Goal: Task Accomplishment & Management: Manage account settings

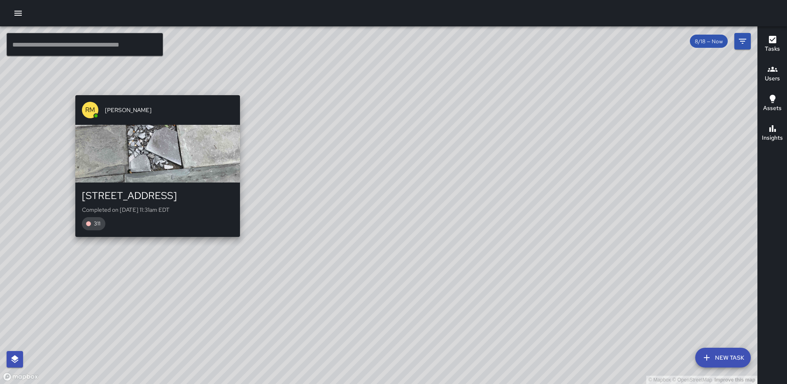
click at [152, 90] on div "© Mapbox © OpenStreetMap Improve this map RM Rodney Mcneil 1275 First Street No…" at bounding box center [378, 204] width 757 height 357
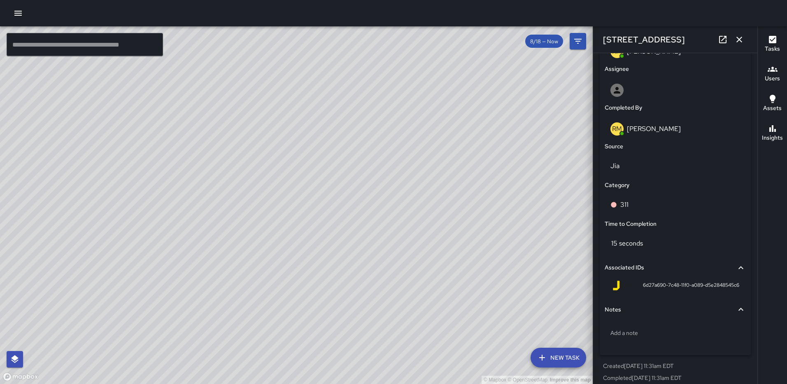
scroll to position [467, 0]
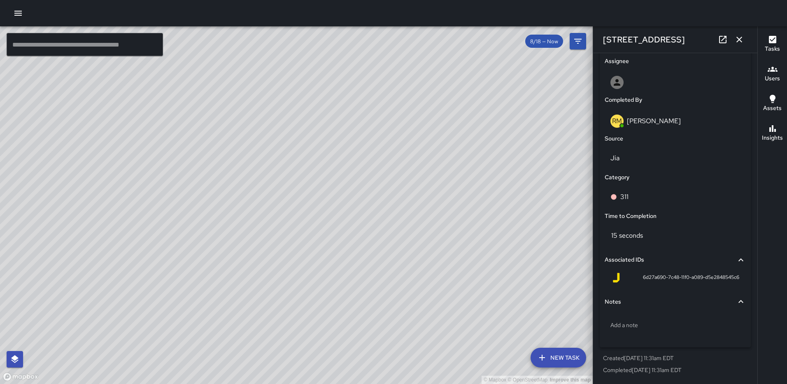
click at [132, 185] on div "© Mapbox © OpenStreetMap Improve this map RL Ruben Lechuga 33 N Street Northeas…" at bounding box center [296, 204] width 593 height 357
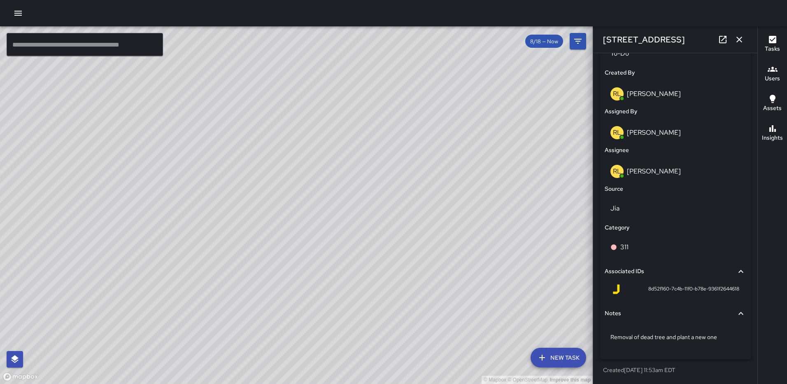
scroll to position [417, 0]
drag, startPoint x: 757, startPoint y: 253, endPoint x: 753, endPoint y: 240, distance: 13.9
click at [753, 240] on div "© Mapbox © OpenStreetMap Improve this map ​ New Task 8/18 — Now Map Layers Task…" at bounding box center [393, 204] width 787 height 357
click at [536, 244] on div "© Mapbox © OpenStreetMap Improve this map" at bounding box center [296, 204] width 593 height 357
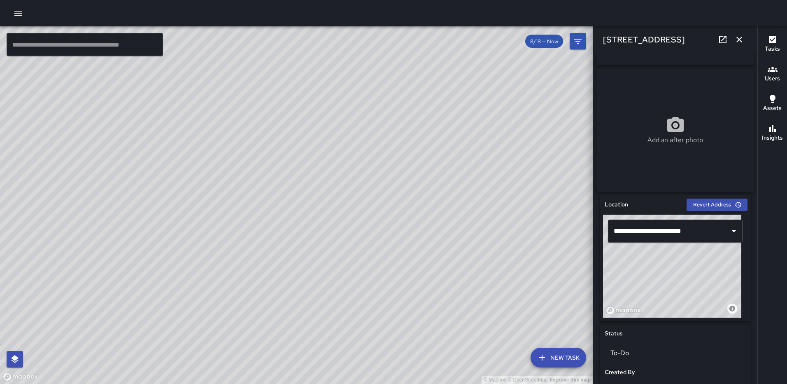
scroll to position [126, 0]
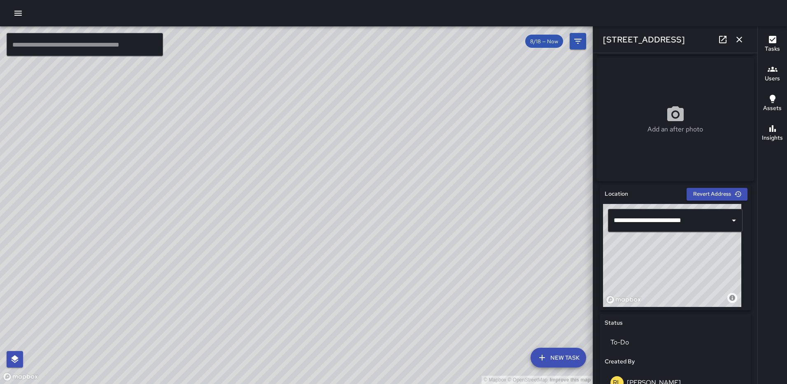
type input "**********"
drag, startPoint x: 684, startPoint y: 260, endPoint x: 734, endPoint y: 277, distance: 53.4
click at [734, 277] on div "© Mapbox © OpenStreetMap Improve this map" at bounding box center [672, 255] width 138 height 103
click at [737, 38] on icon "button" at bounding box center [739, 40] width 10 height 10
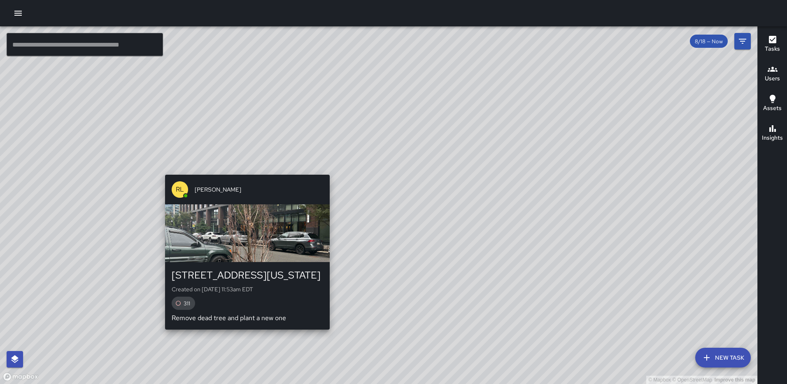
click at [328, 169] on div "© Mapbox © OpenStreetMap Improve this map RL Ruben Lechuga 7 New York Avenue No…" at bounding box center [378, 204] width 757 height 357
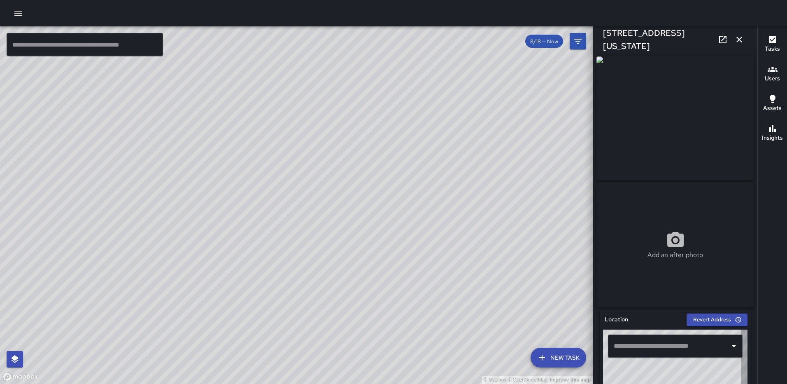
type input "**********"
click at [556, 208] on div "© Mapbox © OpenStreetMap Improve this map" at bounding box center [296, 204] width 593 height 357
click at [708, 133] on img at bounding box center [675, 117] width 158 height 123
click at [718, 92] on img at bounding box center [675, 117] width 158 height 123
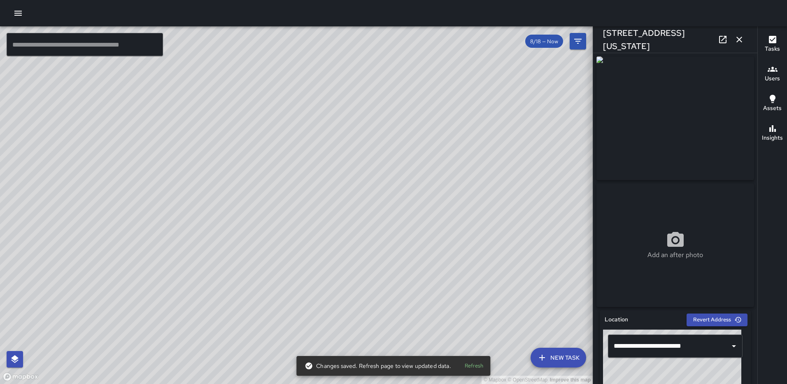
click at [665, 109] on img at bounding box center [675, 117] width 158 height 123
click at [726, 116] on img at bounding box center [675, 117] width 158 height 123
click at [738, 40] on icon "button" at bounding box center [739, 40] width 10 height 10
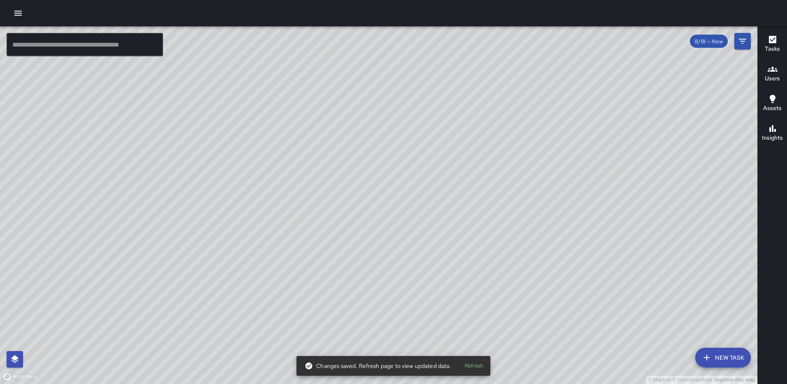
click at [463, 205] on div "© Mapbox © OpenStreetMap Improve this map RL Ruben Lechuga 40 N Street Northeas…" at bounding box center [378, 204] width 757 height 357
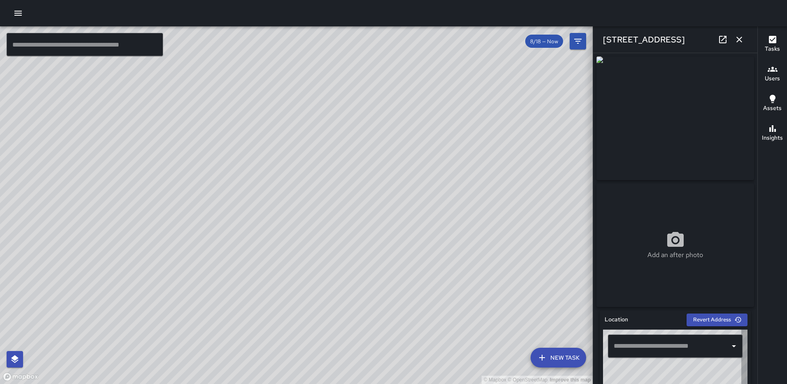
type input "**********"
click at [521, 183] on div "© Mapbox © OpenStreetMap Improve this map" at bounding box center [296, 204] width 593 height 357
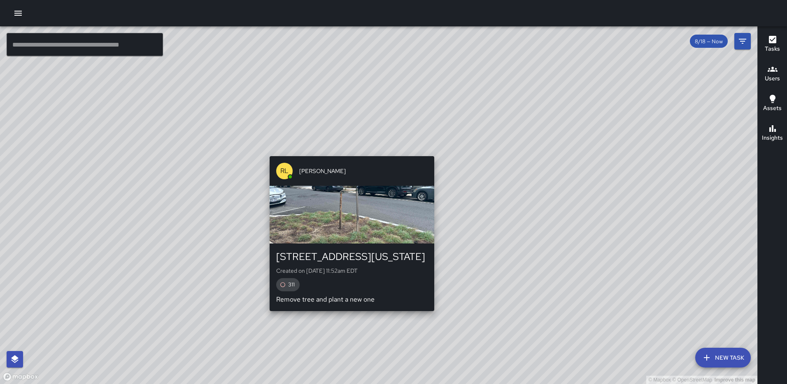
click at [347, 150] on div "© Mapbox © OpenStreetMap Improve this map RL Ruben Lechuga 7 New York Avenue No…" at bounding box center [378, 204] width 757 height 357
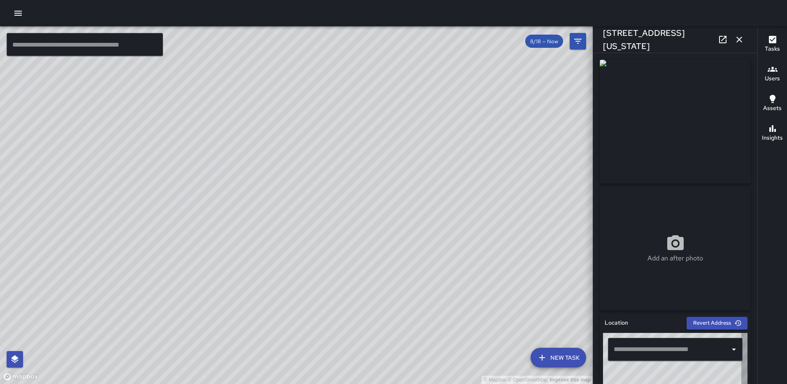
type input "**********"
click at [722, 39] on icon at bounding box center [723, 40] width 10 height 10
click at [737, 36] on icon "button" at bounding box center [739, 40] width 10 height 10
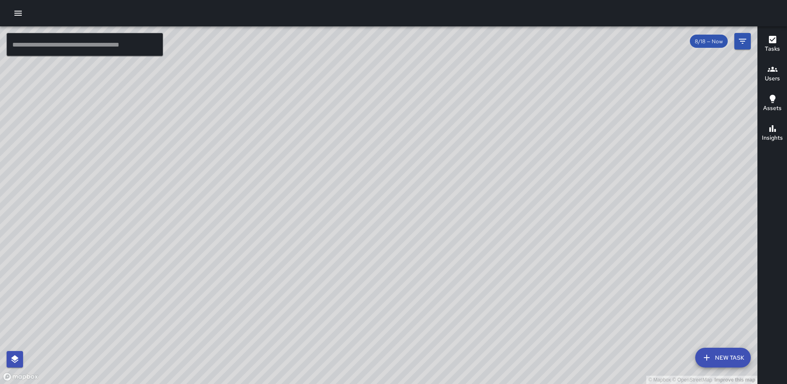
click at [374, 203] on div "© Mapbox © OpenStreetMap Improve this map RL Ruben Lechuga 7 New York Avenue No…" at bounding box center [378, 204] width 757 height 357
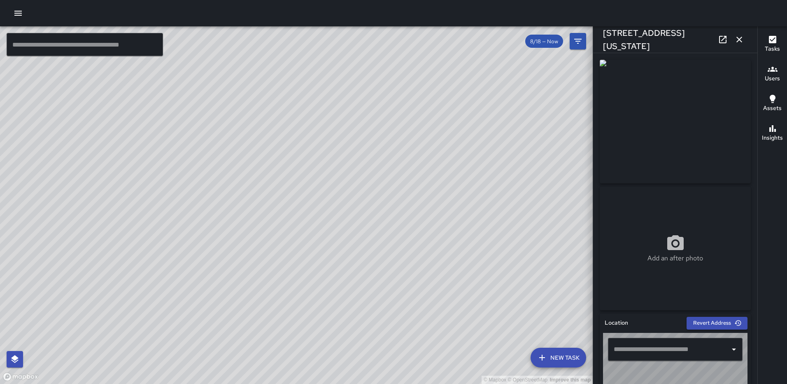
type input "**********"
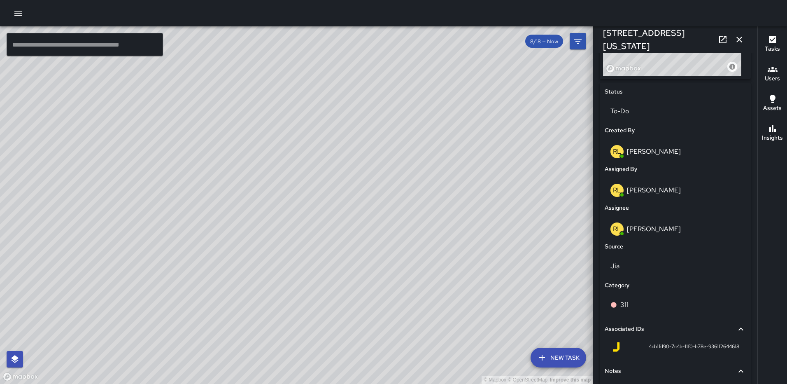
scroll to position [358, 0]
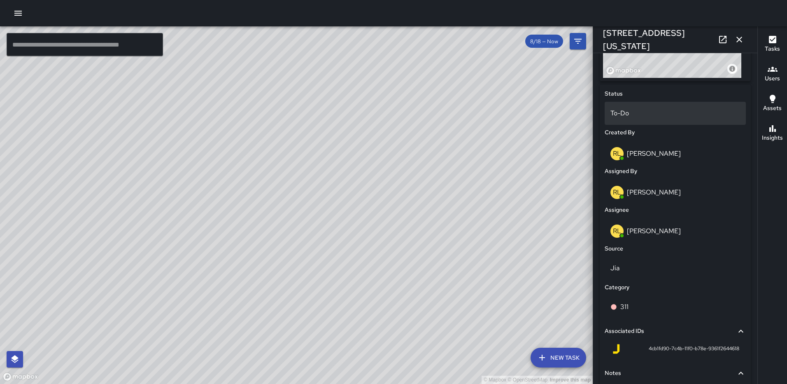
click at [667, 117] on p "To-Do" at bounding box center [675, 113] width 130 height 10
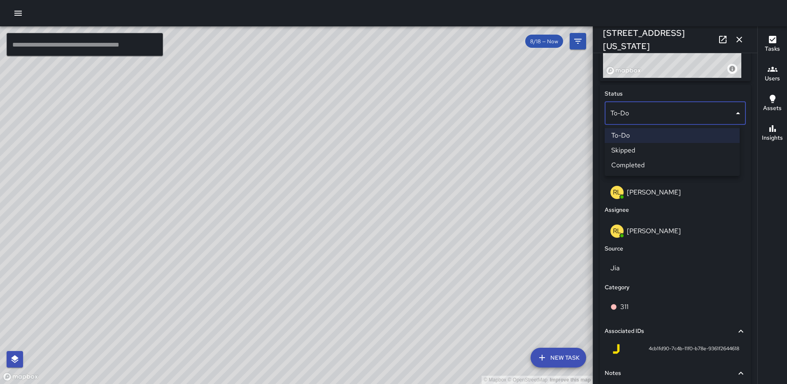
drag, startPoint x: 654, startPoint y: 166, endPoint x: 660, endPoint y: 156, distance: 11.6
click at [654, 165] on li "Completed" at bounding box center [672, 165] width 135 height 15
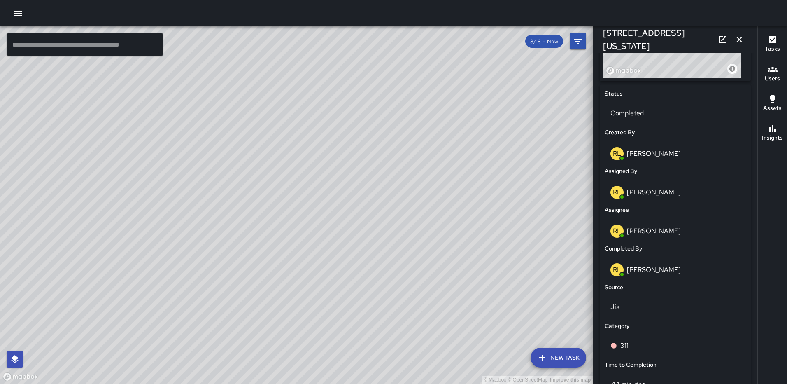
click at [742, 37] on icon "button" at bounding box center [739, 40] width 10 height 10
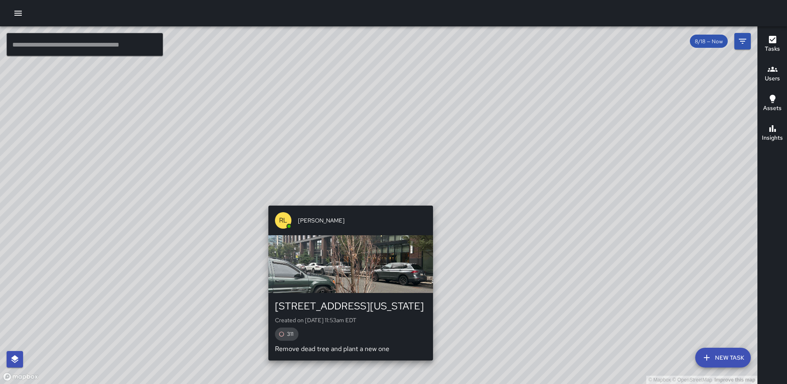
click at [429, 200] on div "© Mapbox © OpenStreetMap Improve this map RL Ruben Lechuga 7 New York Avenue No…" at bounding box center [378, 204] width 757 height 357
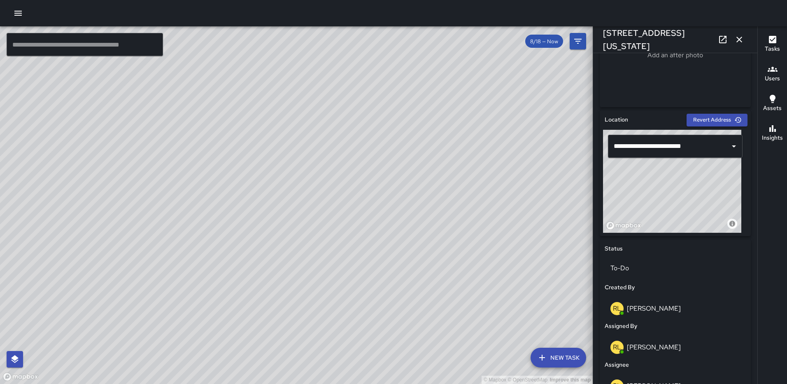
scroll to position [209, 0]
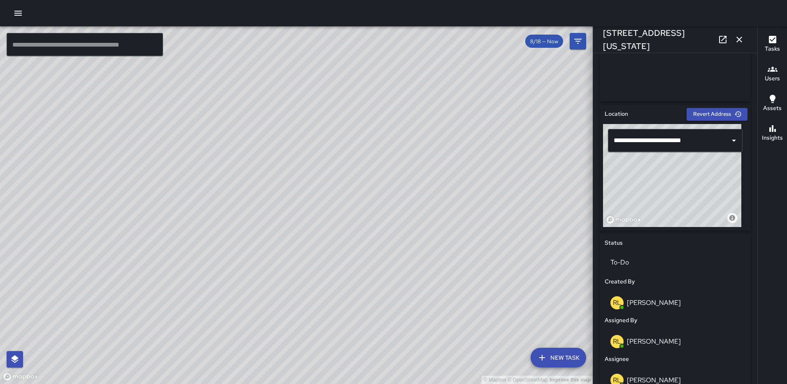
type input "**********"
drag, startPoint x: 660, startPoint y: 176, endPoint x: 645, endPoint y: 177, distance: 15.3
click at [645, 177] on div "© Mapbox © OpenStreetMap Improve this map" at bounding box center [672, 175] width 138 height 103
click at [739, 33] on button "button" at bounding box center [739, 39] width 16 height 16
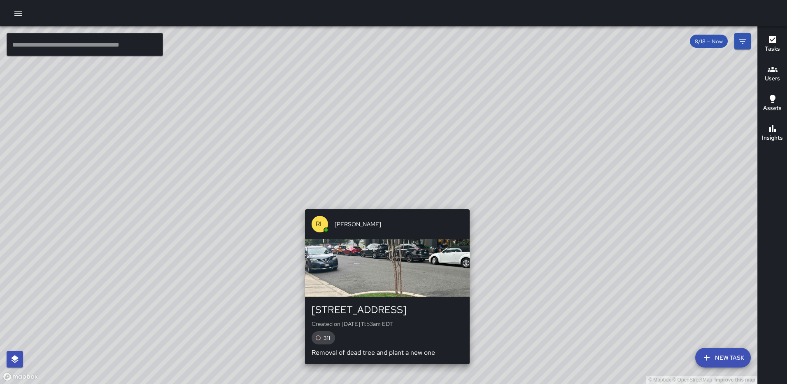
click at [467, 203] on div "© Mapbox © OpenStreetMap Improve this map RL Ruben Lechuga 40 N Street Northeas…" at bounding box center [378, 204] width 757 height 357
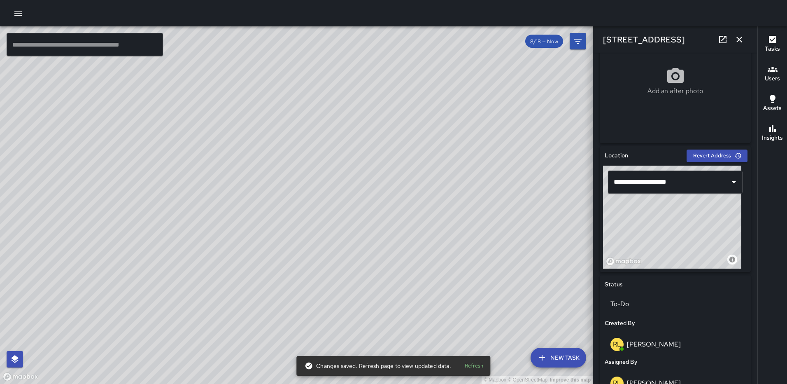
scroll to position [211, 0]
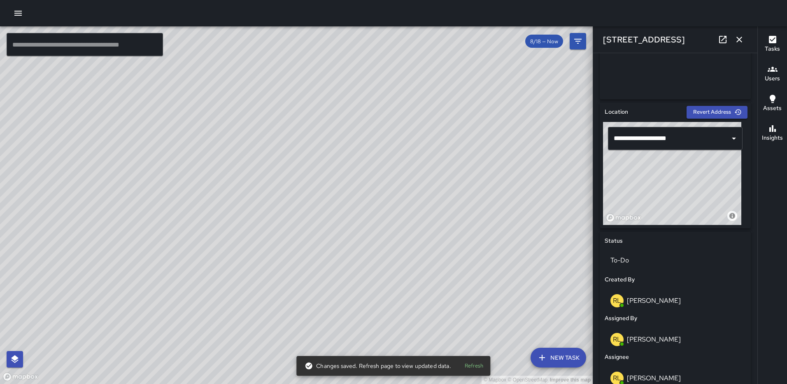
drag, startPoint x: 694, startPoint y: 180, endPoint x: 744, endPoint y: 176, distance: 50.4
click at [744, 176] on div "**********" at bounding box center [675, 343] width 158 height 488
type input "**********"
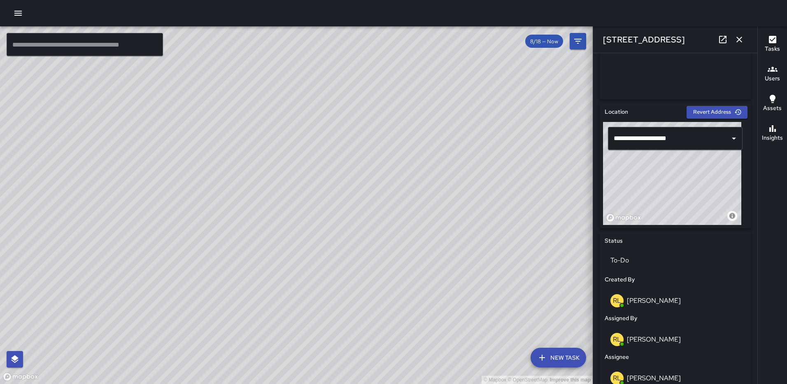
click at [742, 41] on icon "button" at bounding box center [739, 40] width 10 height 10
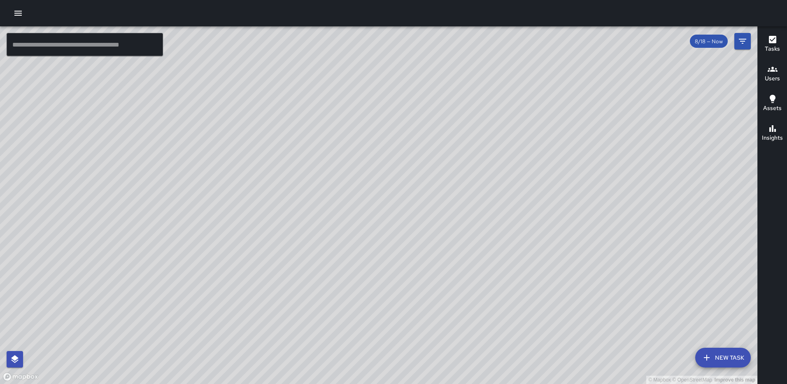
click at [305, 204] on div "© Mapbox © OpenStreetMap Improve this map" at bounding box center [378, 204] width 757 height 357
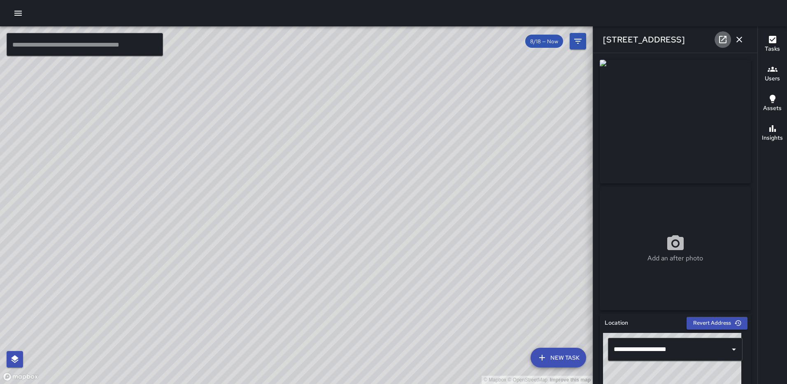
click at [722, 43] on icon at bounding box center [722, 39] width 7 height 7
click at [740, 39] on icon "button" at bounding box center [739, 40] width 6 height 6
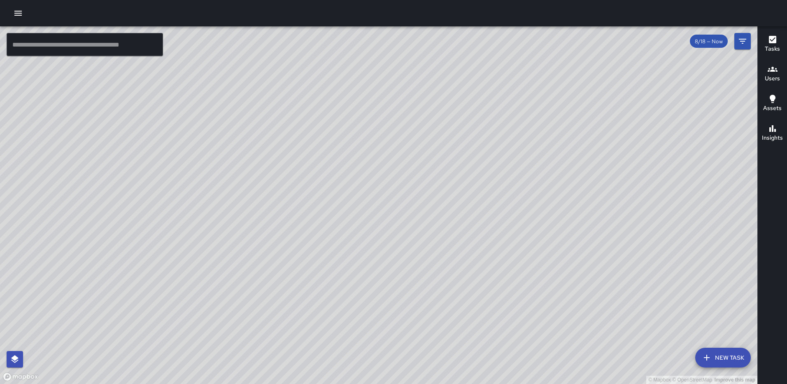
click at [415, 212] on div "© Mapbox © OpenStreetMap Improve this map RL Ruben Lechuga 35 N Street Northeas…" at bounding box center [378, 204] width 757 height 357
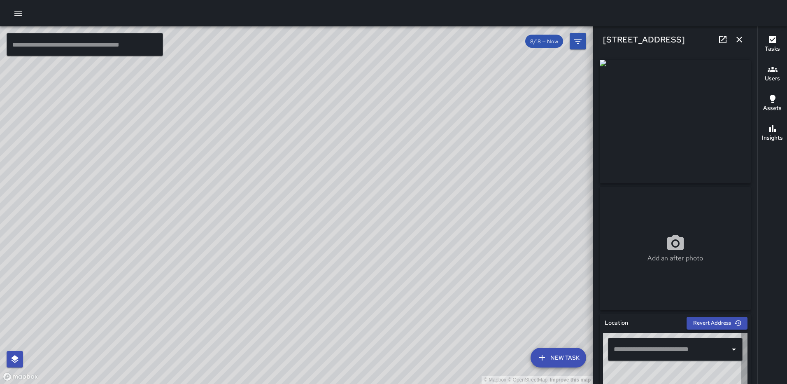
type input "**********"
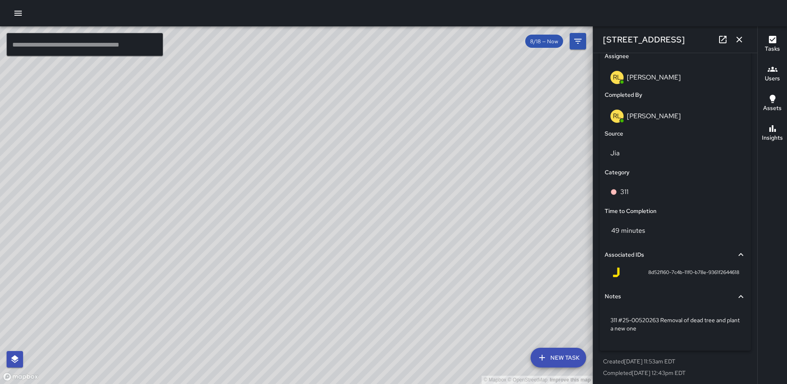
scroll to position [514, 0]
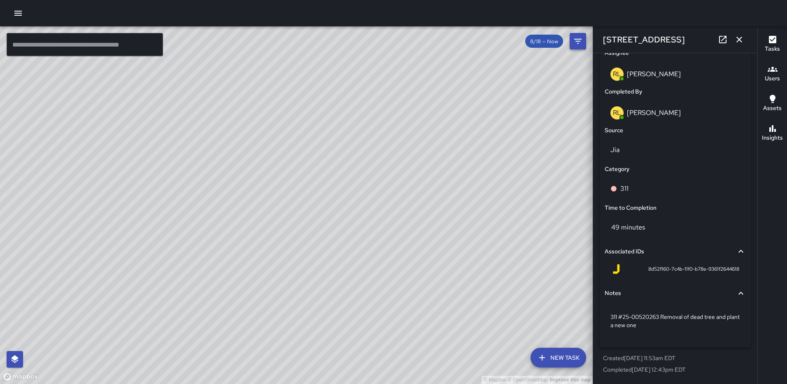
click at [735, 38] on icon "button" at bounding box center [739, 40] width 10 height 10
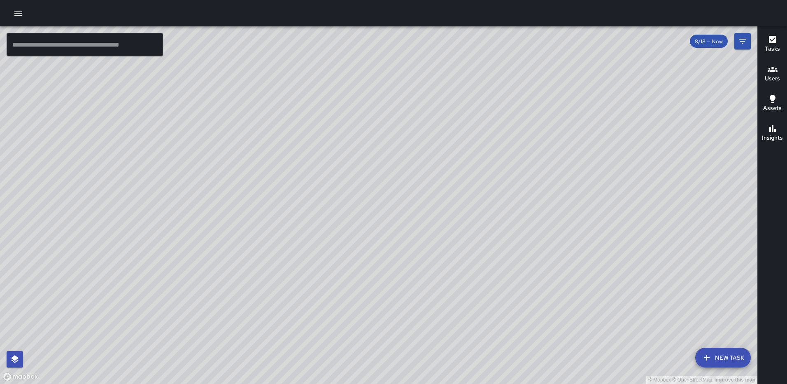
click at [766, 42] on div "Tasks" at bounding box center [772, 44] width 15 height 19
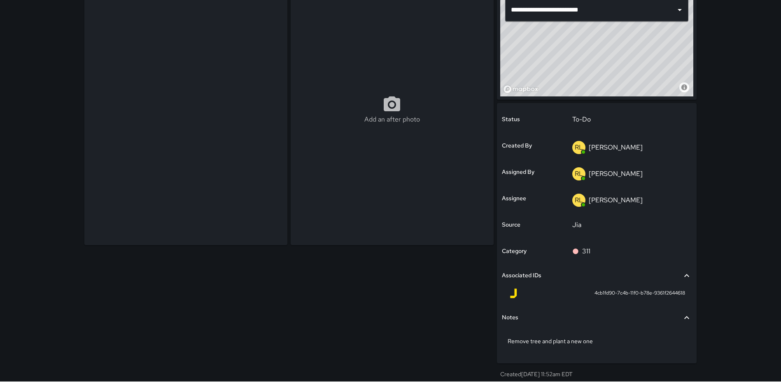
scroll to position [84, 0]
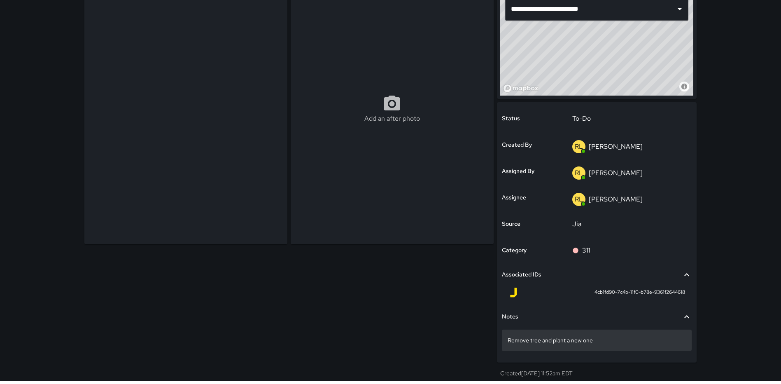
click at [604, 342] on p "Remove tree and plant a new one" at bounding box center [596, 340] width 178 height 8
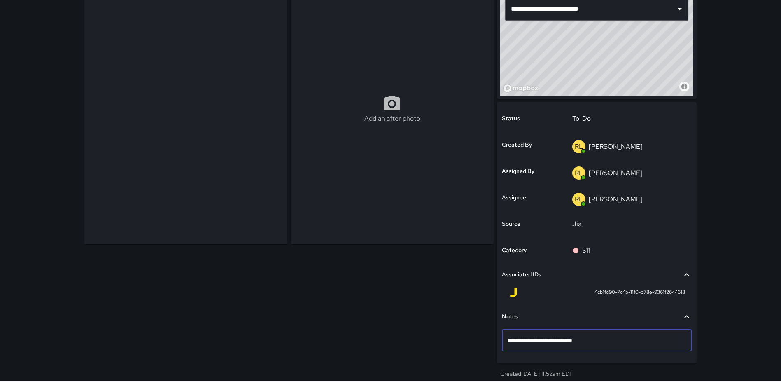
click at [509, 340] on textarea "**********" at bounding box center [596, 340] width 178 height 8
type textarea "**********"
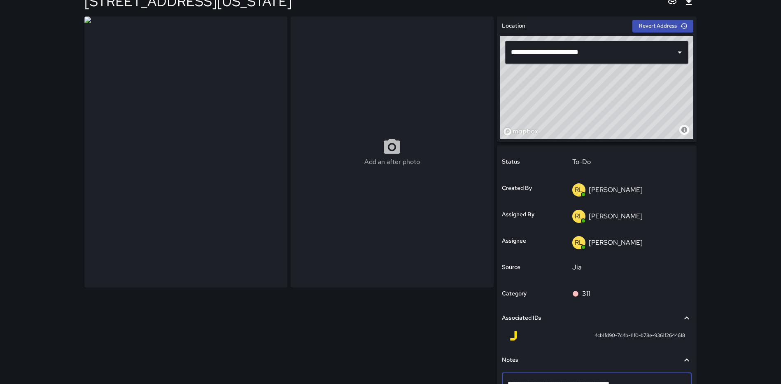
scroll to position [0, 0]
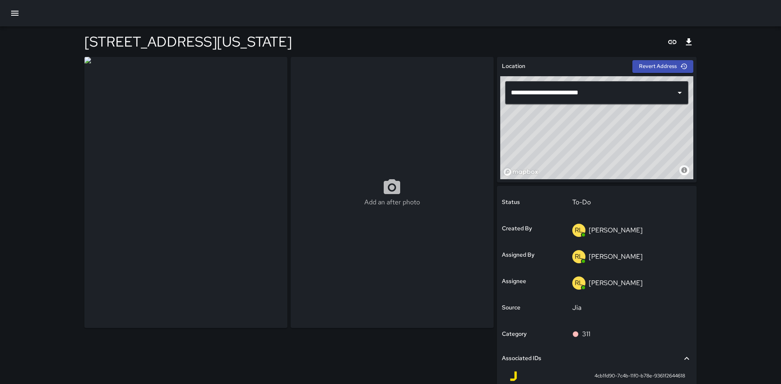
click at [407, 28] on div "[STREET_ADDRESS][US_STATE]" at bounding box center [390, 41] width 612 height 30
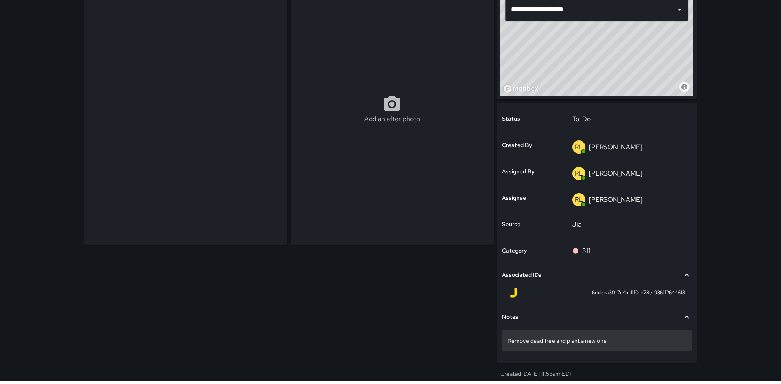
scroll to position [84, 0]
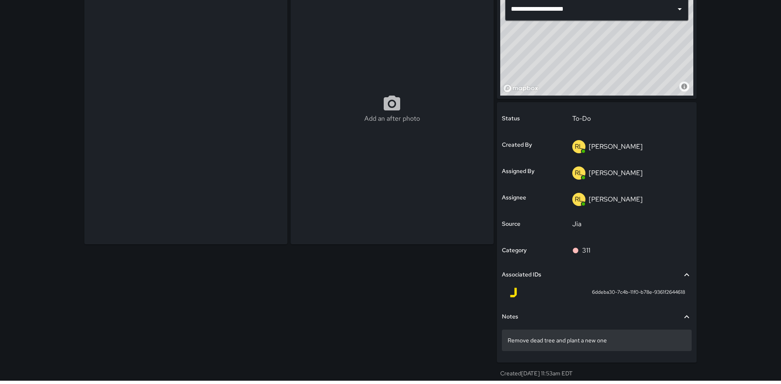
click at [507, 338] on div "Remove dead tree and plant a new one" at bounding box center [597, 339] width 190 height 21
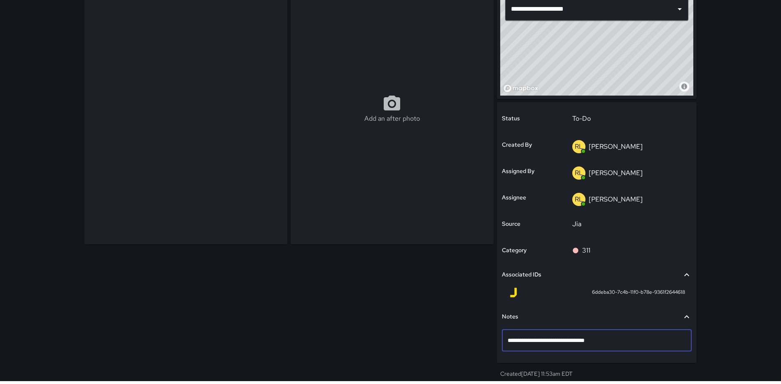
click at [507, 338] on textarea "**********" at bounding box center [596, 340] width 178 height 8
type textarea "**********"
click at [612, 121] on p "To-Do" at bounding box center [629, 119] width 114 height 10
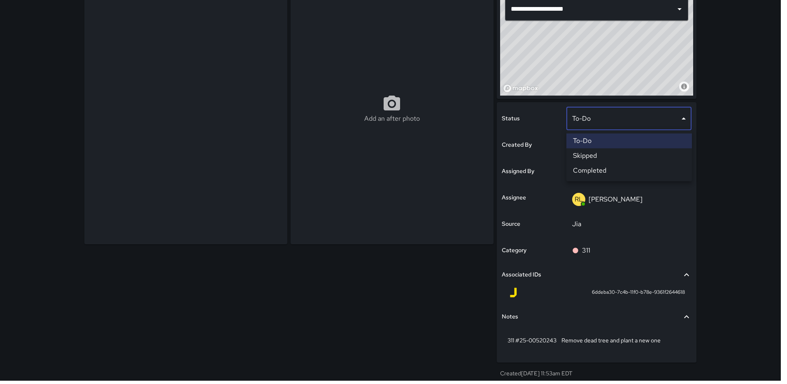
click at [600, 164] on li "Completed" at bounding box center [629, 170] width 126 height 15
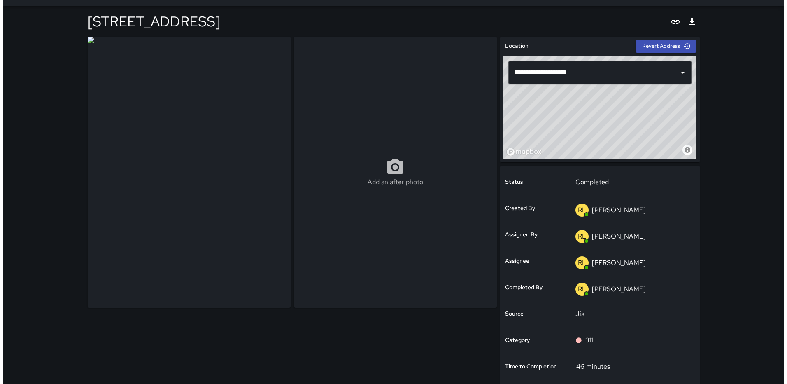
scroll to position [0, 0]
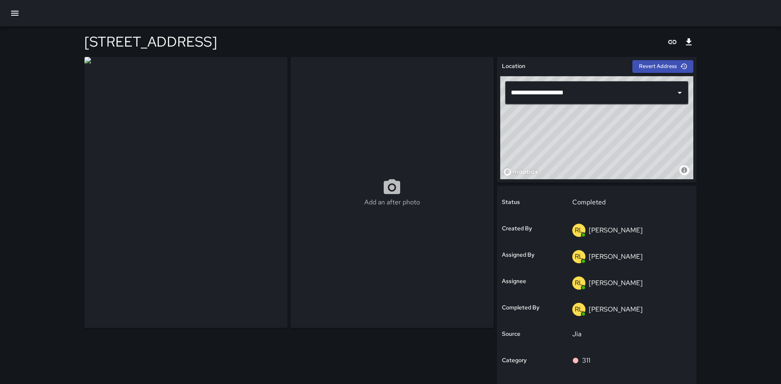
click at [16, 9] on icon "button" at bounding box center [15, 13] width 10 height 10
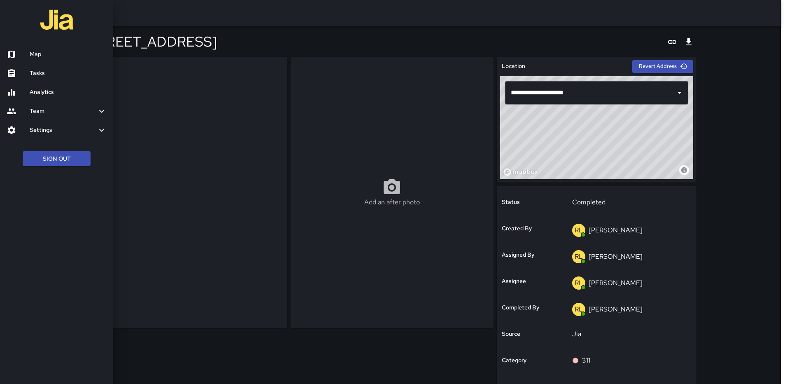
click at [38, 51] on h6 "Map" at bounding box center [68, 54] width 77 height 9
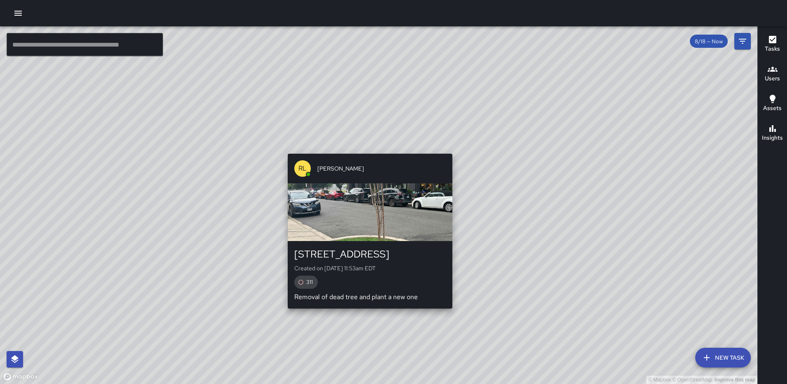
click at [367, 148] on div "© Mapbox © OpenStreetMap Improve this map RL Ruben Lechuga 32 N Street Northeas…" at bounding box center [378, 204] width 757 height 357
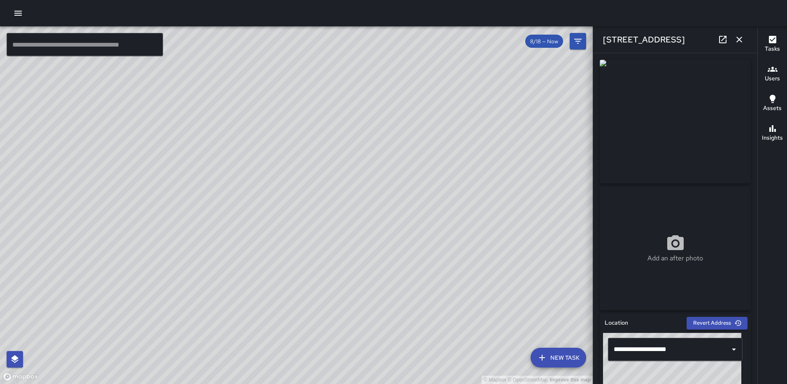
click at [719, 38] on icon at bounding box center [722, 39] width 7 height 7
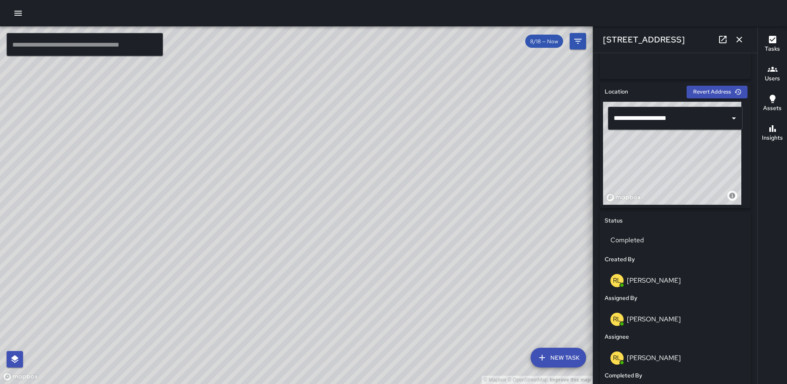
scroll to position [243, 0]
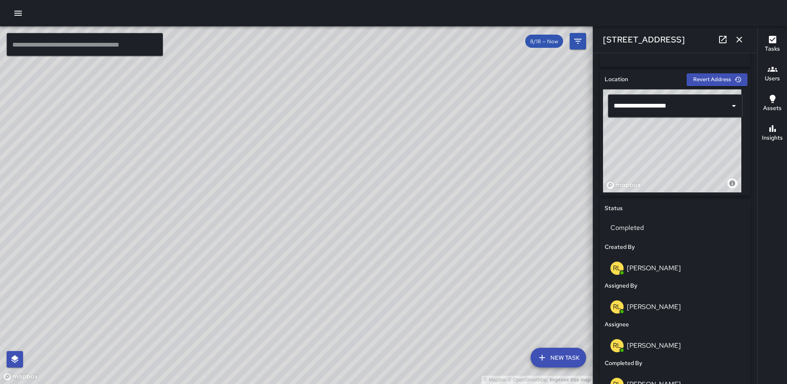
drag, startPoint x: 677, startPoint y: 147, endPoint x: 692, endPoint y: 158, distance: 18.3
click at [693, 158] on div "© Mapbox © OpenStreetMap Improve this map" at bounding box center [672, 140] width 138 height 103
drag, startPoint x: 672, startPoint y: 141, endPoint x: 714, endPoint y: 152, distance: 42.5
click at [714, 152] on div "© Mapbox © OpenStreetMap Improve this map" at bounding box center [672, 140] width 138 height 103
drag, startPoint x: 692, startPoint y: 144, endPoint x: 651, endPoint y: 134, distance: 42.1
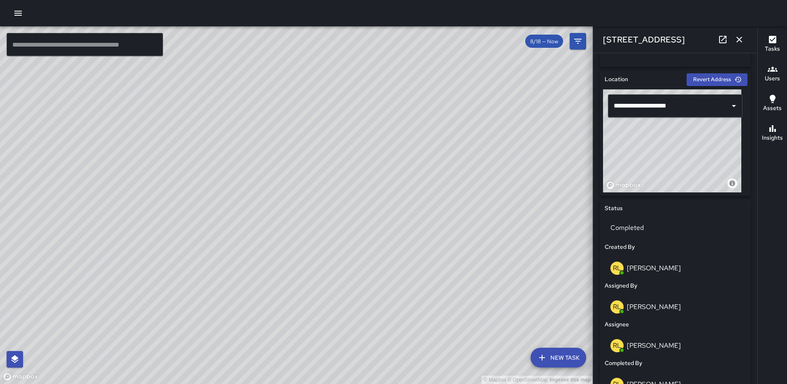
click at [651, 134] on div "© Mapbox © OpenStreetMap Improve this map" at bounding box center [672, 140] width 138 height 103
drag, startPoint x: 672, startPoint y: 154, endPoint x: 656, endPoint y: 148, distance: 17.3
click at [656, 148] on div "© Mapbox © OpenStreetMap Improve this map" at bounding box center [672, 140] width 138 height 103
drag, startPoint x: 652, startPoint y: 147, endPoint x: 653, endPoint y: 139, distance: 8.7
click at [653, 139] on div "© Mapbox © OpenStreetMap Improve this map" at bounding box center [672, 140] width 138 height 103
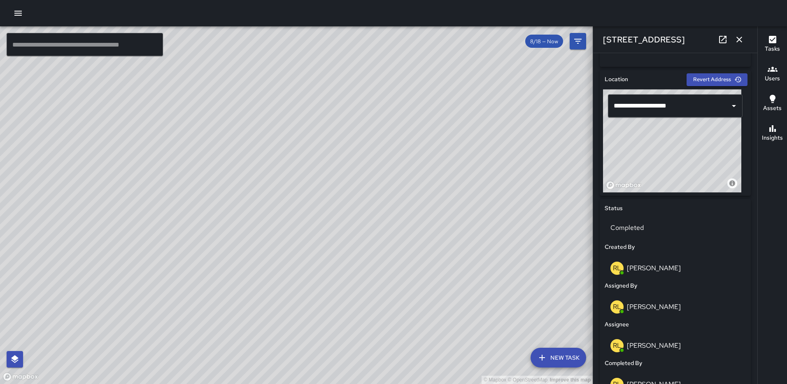
type input "**********"
click at [738, 38] on icon "button" at bounding box center [739, 40] width 6 height 6
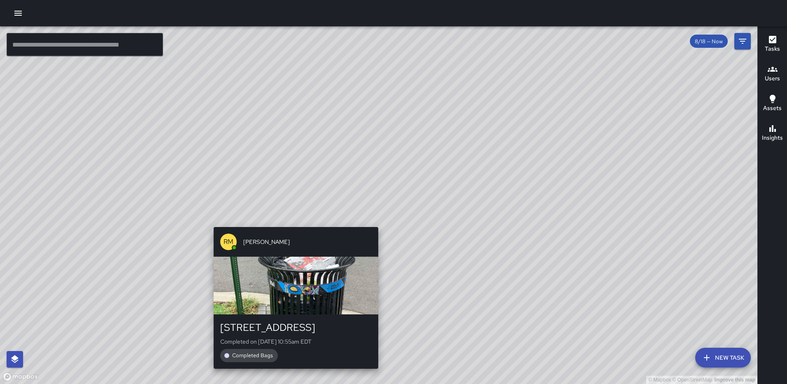
click at [375, 221] on div "© Mapbox © OpenStreetMap Improve this map RM Rodney Mcneil 35 N Street Northeas…" at bounding box center [378, 204] width 757 height 357
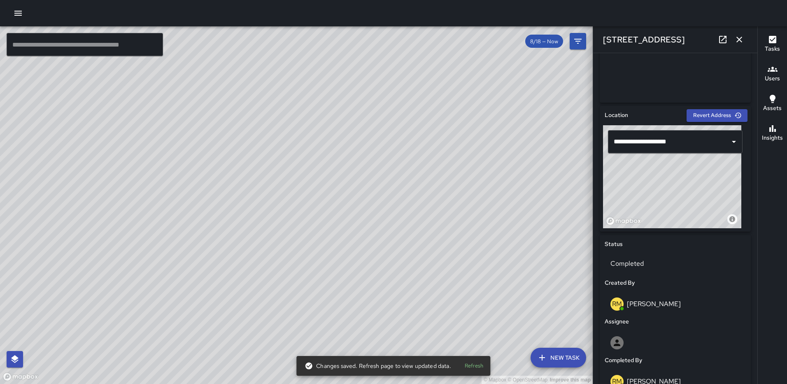
scroll to position [242, 0]
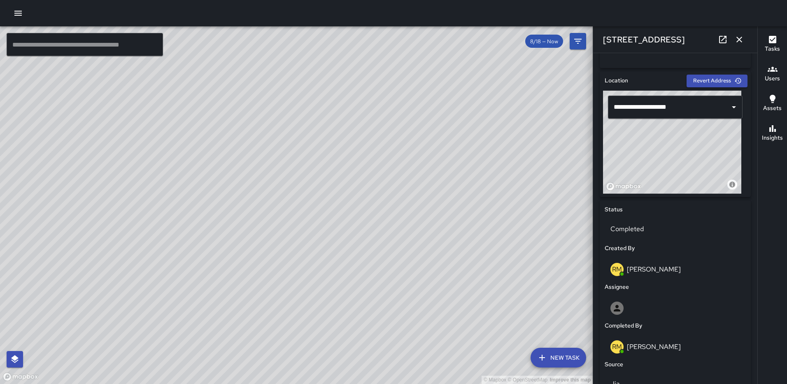
drag, startPoint x: 685, startPoint y: 153, endPoint x: 699, endPoint y: 172, distance: 23.5
click at [699, 172] on div "© Mapbox © OpenStreetMap Improve this map" at bounding box center [672, 142] width 138 height 103
type input "**********"
click at [737, 35] on icon "button" at bounding box center [739, 40] width 10 height 10
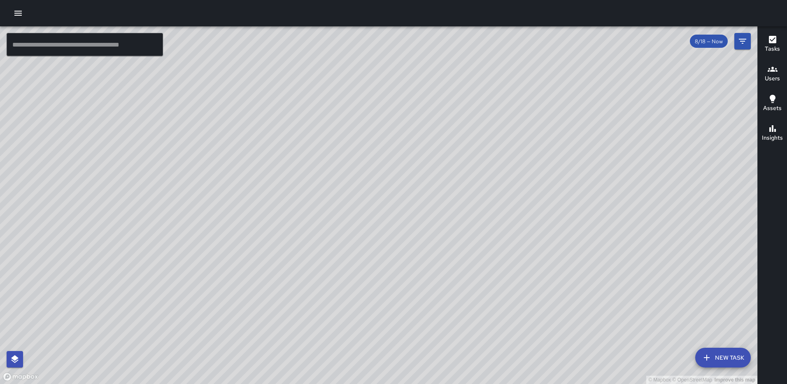
click at [539, 344] on div "RM Rodney Mcneil 1200 First Street Northeast Completed on 8/18/2025, 11:34am ED…" at bounding box center [463, 271] width 171 height 148
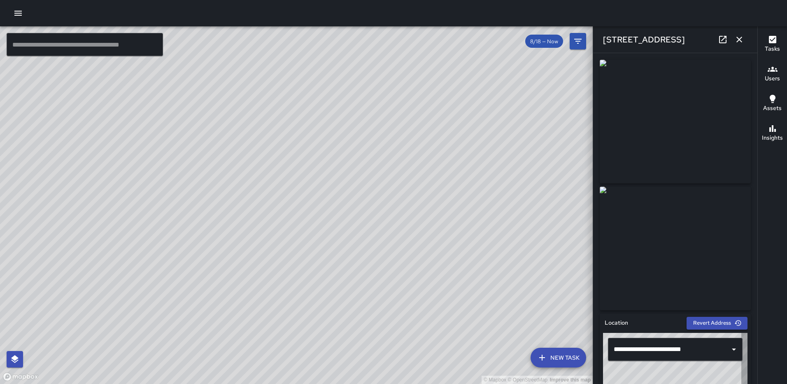
type input "**********"
click at [743, 39] on icon "button" at bounding box center [739, 40] width 10 height 10
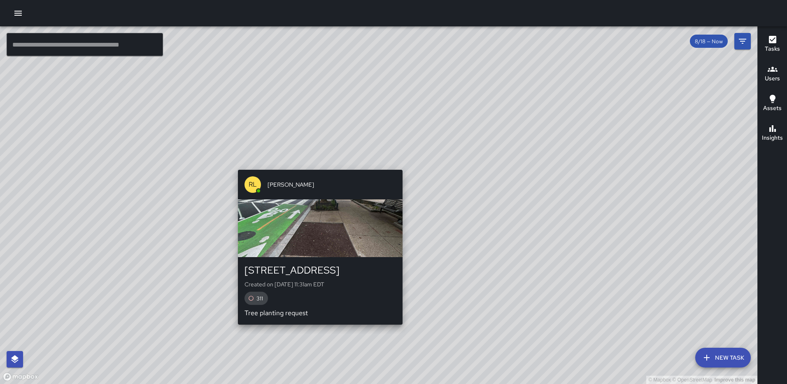
click at [397, 160] on div "© Mapbox © OpenStreetMap Improve this map RL Ruben Lechuga 1222 First Street No…" at bounding box center [378, 204] width 757 height 357
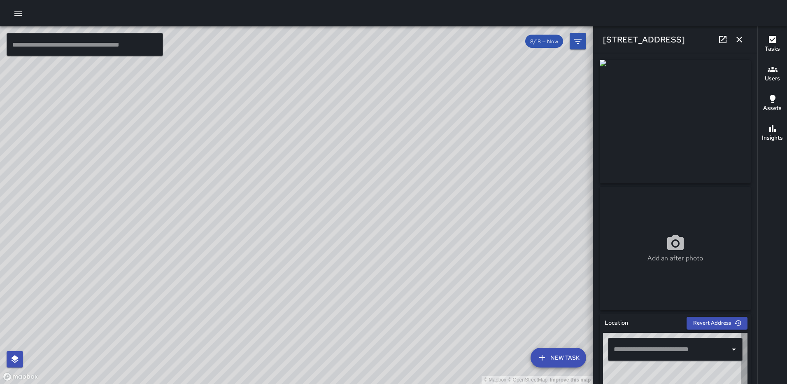
type input "**********"
click at [719, 37] on icon at bounding box center [722, 39] width 7 height 7
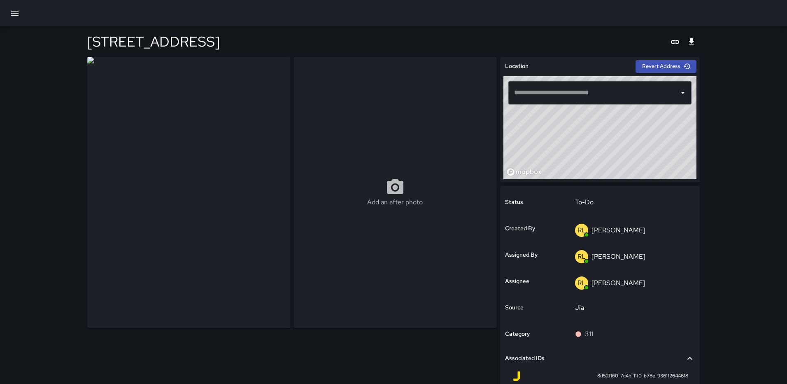
type input "**********"
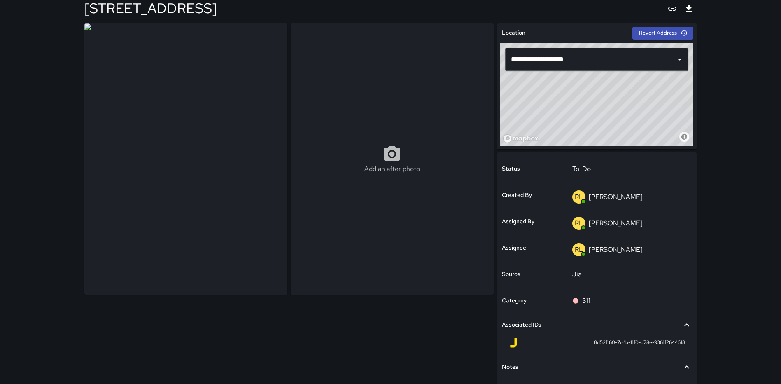
scroll to position [84, 0]
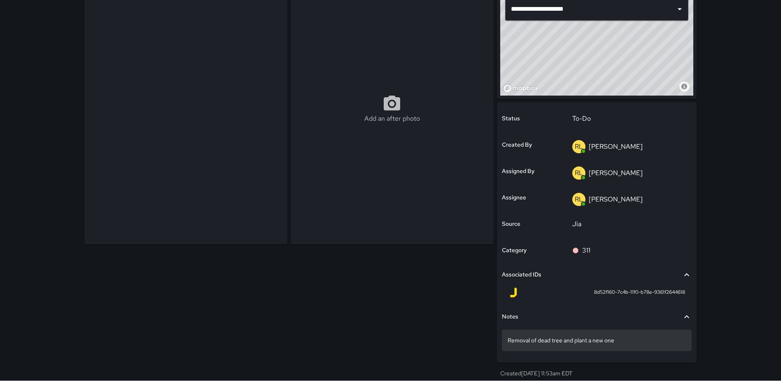
click at [630, 341] on p "Removal of dead tree and plant a new one" at bounding box center [596, 340] width 178 height 8
click at [509, 339] on p "Removal of dead tree and plant a new one" at bounding box center [596, 340] width 178 height 8
drag, startPoint x: 507, startPoint y: 340, endPoint x: 517, endPoint y: 339, distance: 10.4
click at [508, 337] on p "Removal of dead tree and plant a new one" at bounding box center [596, 340] width 178 height 8
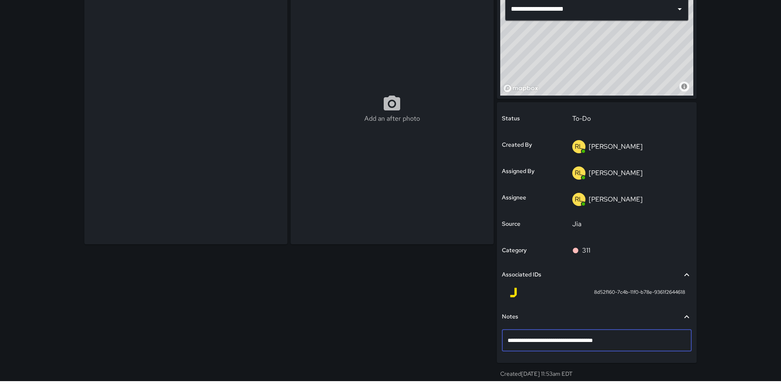
click at [508, 338] on textarea "**********" at bounding box center [596, 340] width 178 height 8
type textarea "**********"
click at [606, 122] on p "To-Do" at bounding box center [629, 119] width 114 height 10
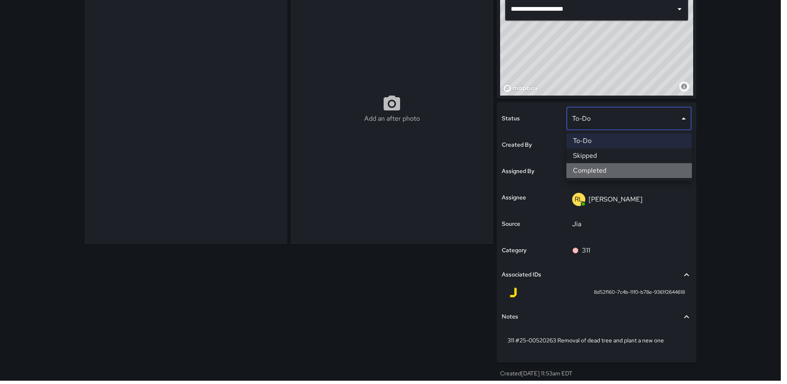
click at [595, 169] on li "Completed" at bounding box center [629, 170] width 126 height 15
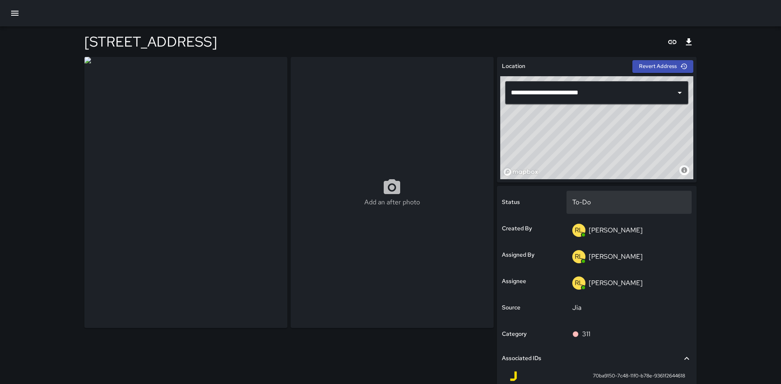
click at [592, 198] on p "To-Do" at bounding box center [629, 202] width 114 height 10
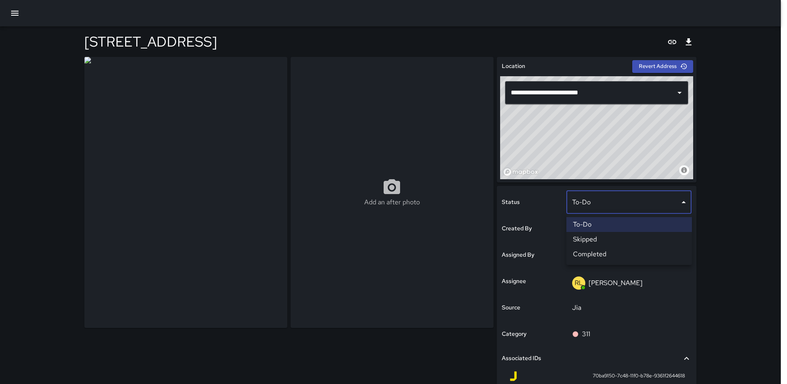
click at [587, 252] on li "Completed" at bounding box center [629, 253] width 126 height 15
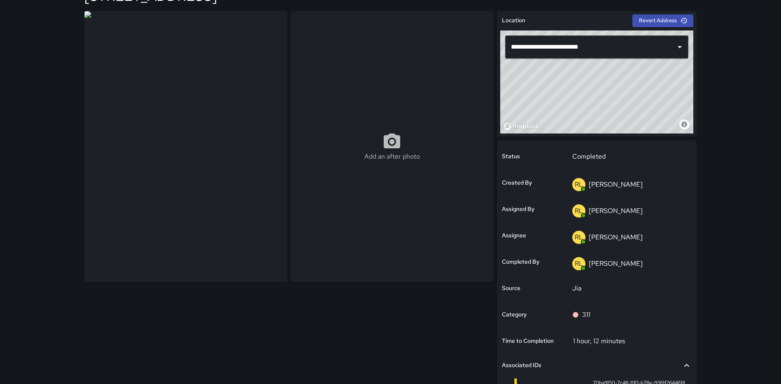
scroll to position [148, 0]
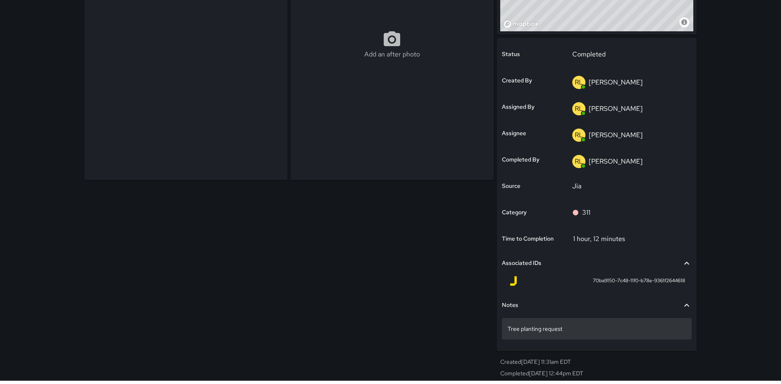
click at [508, 326] on p "Tree planting request" at bounding box center [596, 328] width 178 height 8
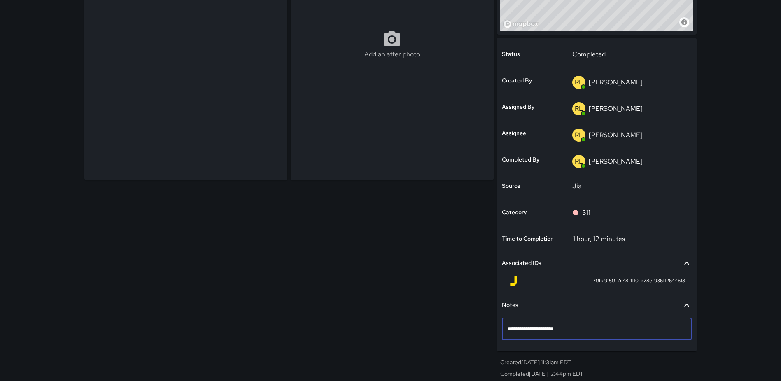
click at [508, 326] on textarea "**********" at bounding box center [596, 328] width 178 height 8
type textarea "**********"
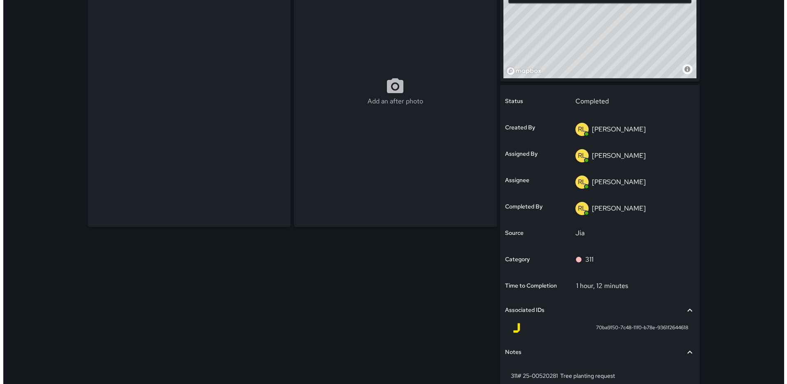
scroll to position [0, 0]
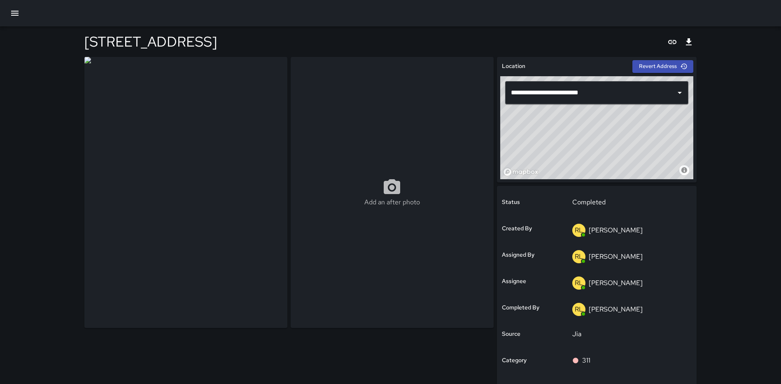
click at [16, 15] on icon "button" at bounding box center [14, 13] width 7 height 5
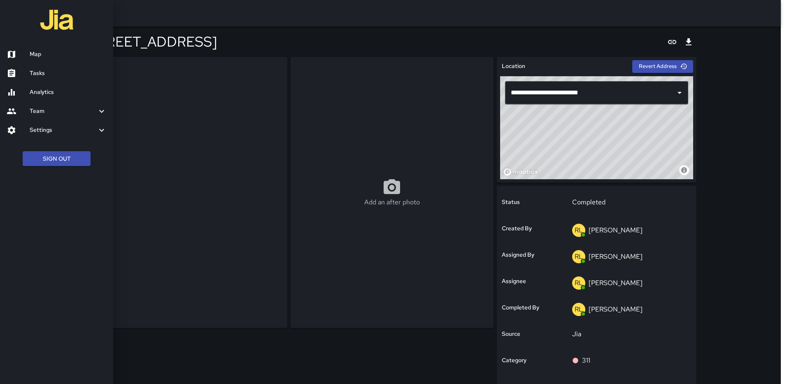
click at [28, 51] on div at bounding box center [18, 54] width 23 height 10
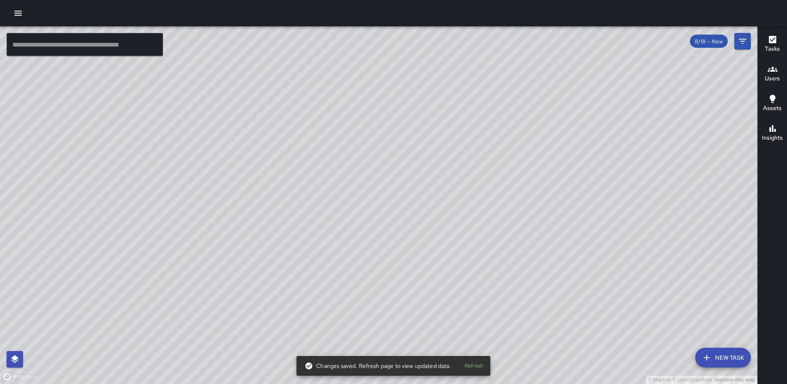
click at [773, 39] on icon "button" at bounding box center [772, 40] width 10 height 10
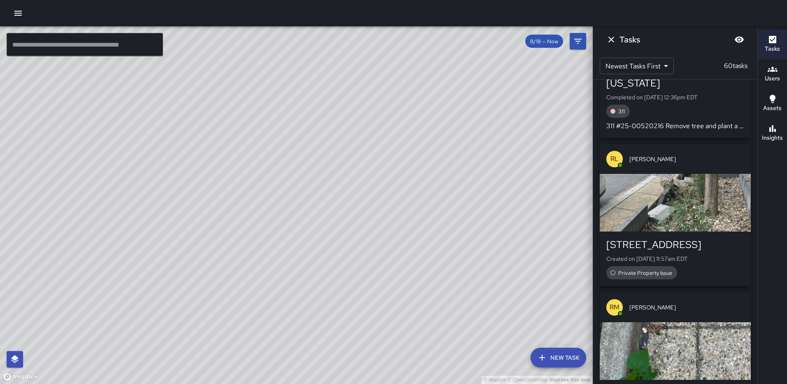
scroll to position [602, 0]
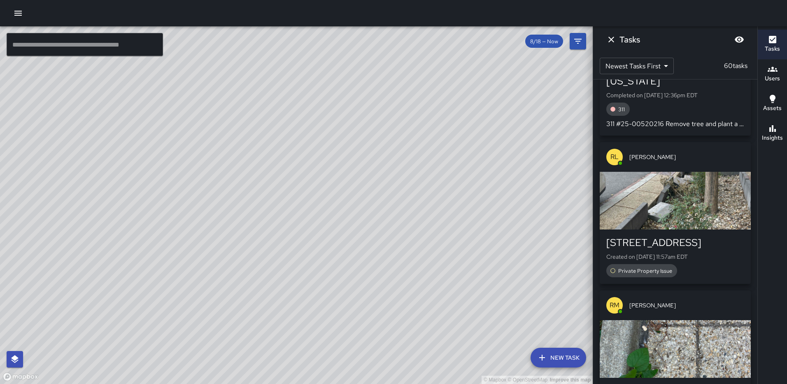
click at [697, 178] on div "button" at bounding box center [675, 201] width 151 height 58
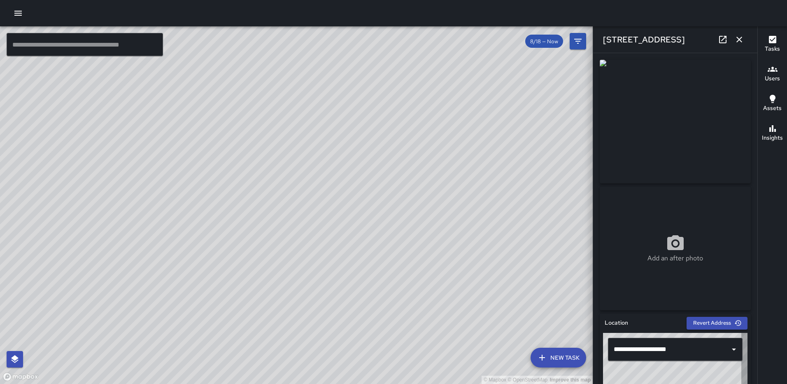
type input "**********"
